Goal: Find specific page/section: Find specific page/section

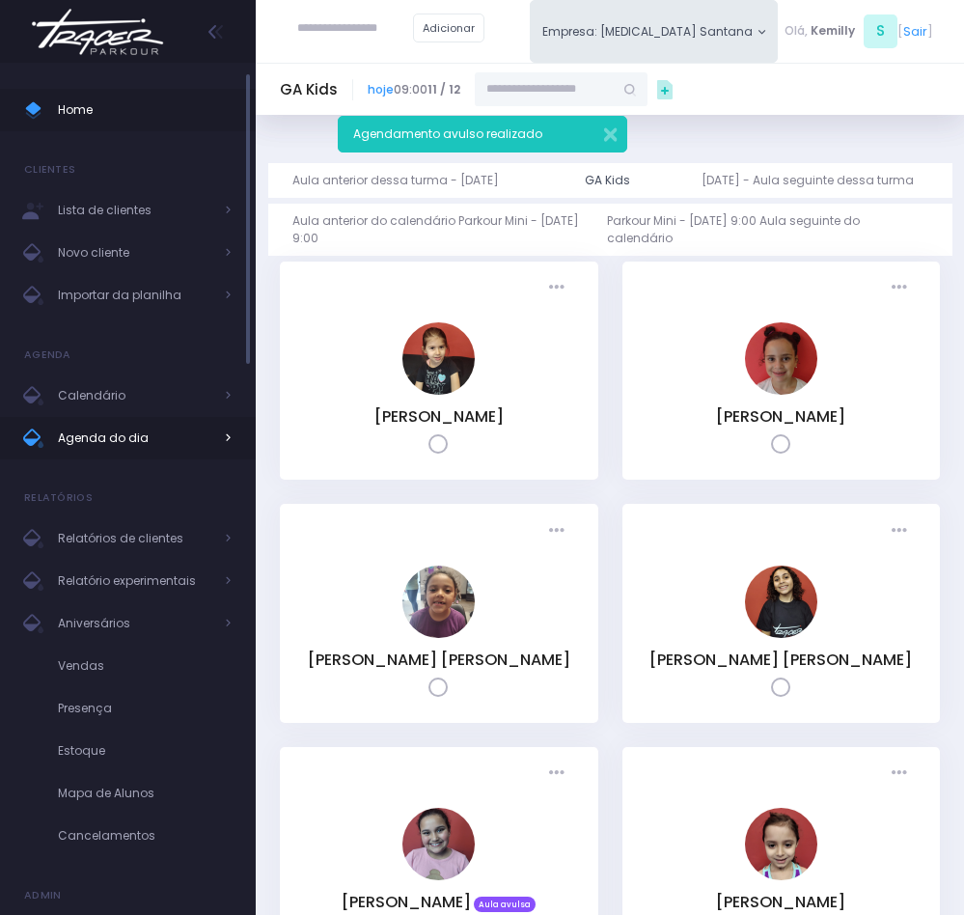
click at [151, 425] on span "Agenda do dia" at bounding box center [135, 437] width 154 height 25
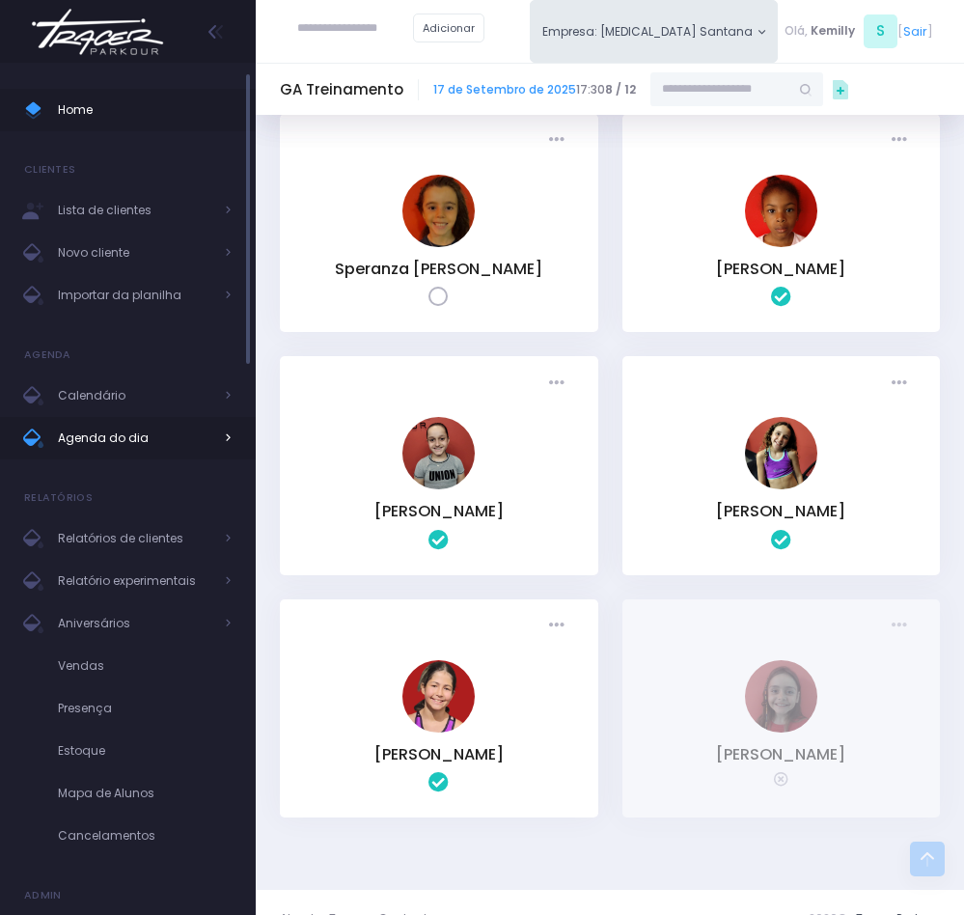
scroll to position [414, 0]
click at [134, 423] on link "Agenda do dia" at bounding box center [128, 438] width 256 height 42
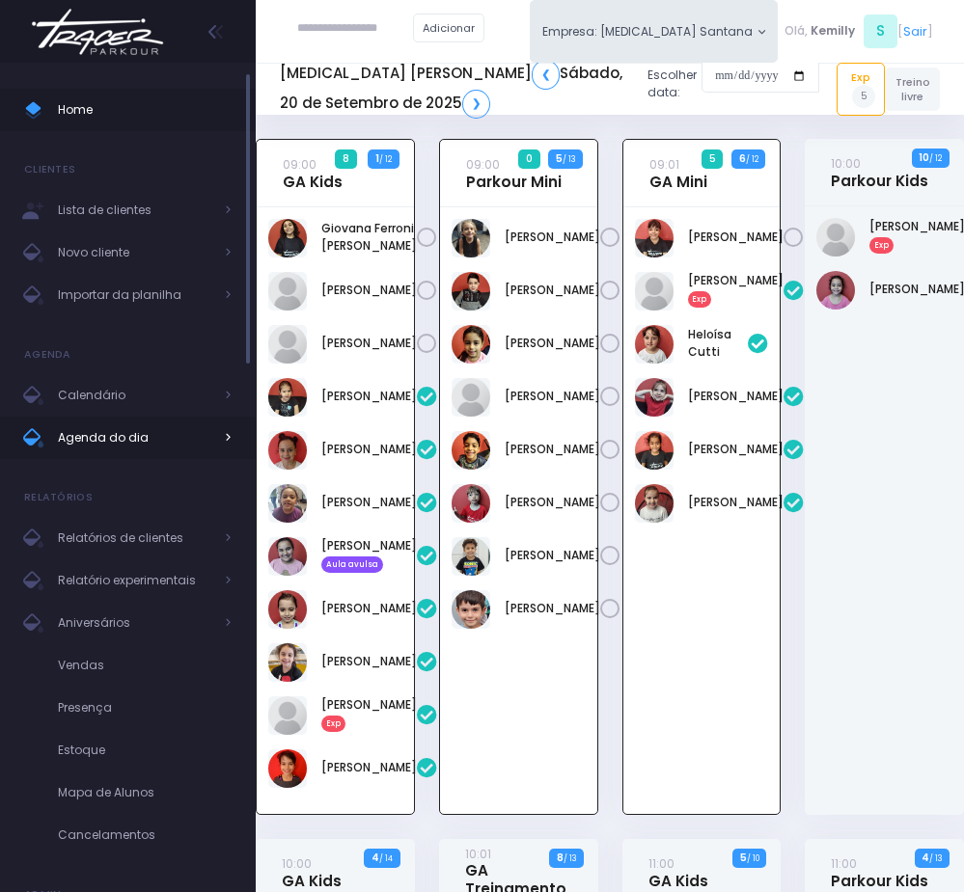
click at [151, 446] on span "Agenda do dia" at bounding box center [135, 437] width 154 height 25
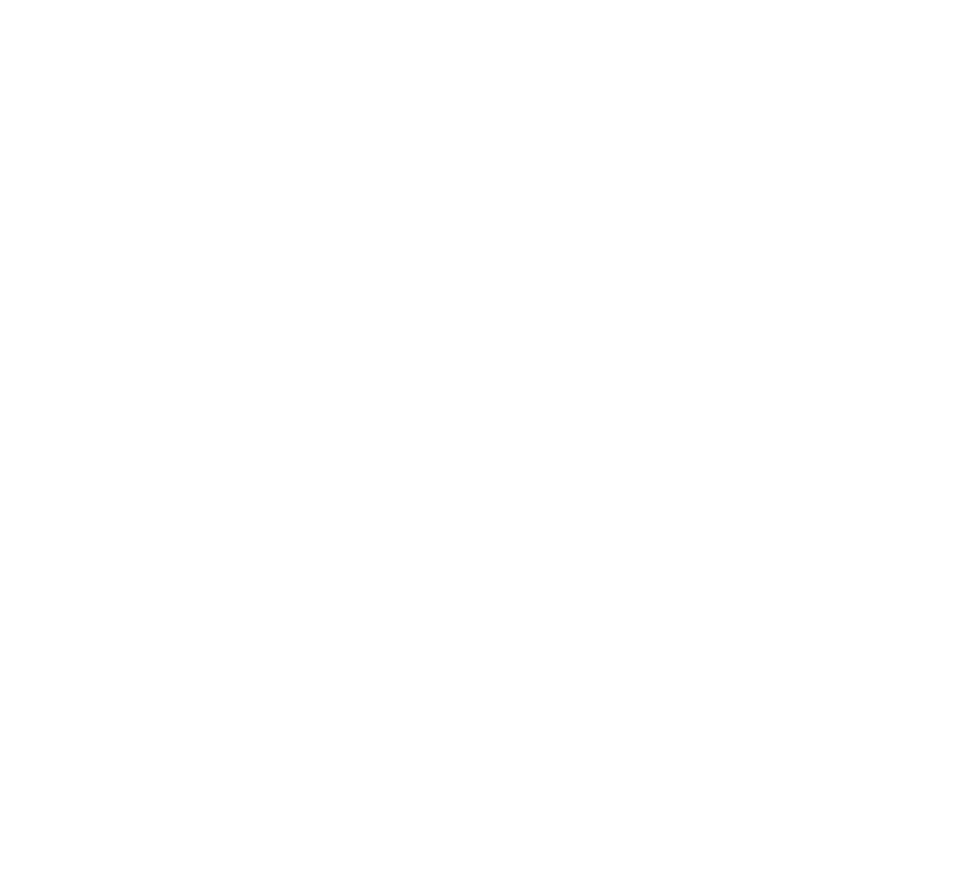
scroll to position [139, 0]
